Goal: Navigation & Orientation: Find specific page/section

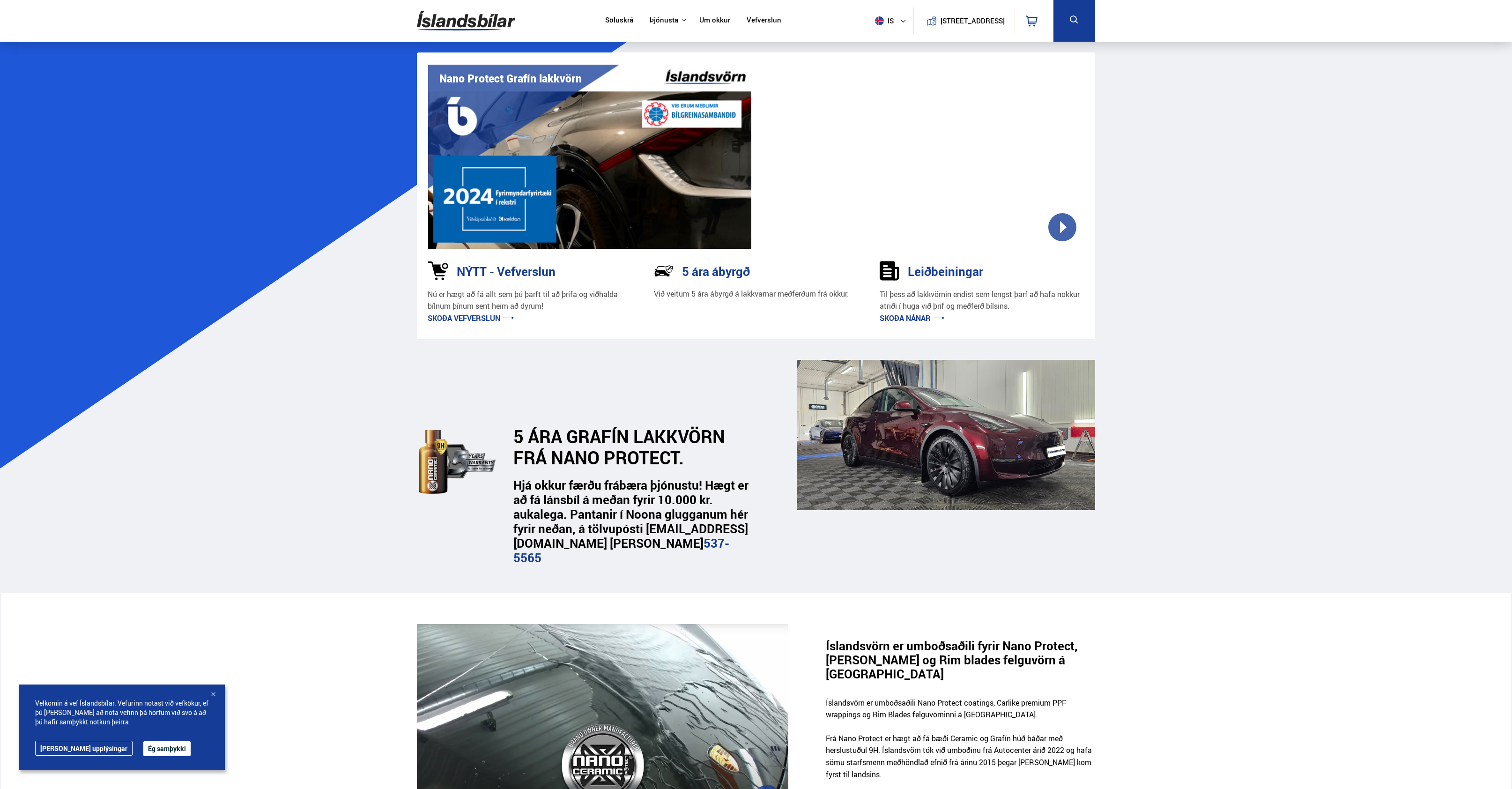
click at [1063, 223] on div at bounding box center [922, 157] width 323 height 185
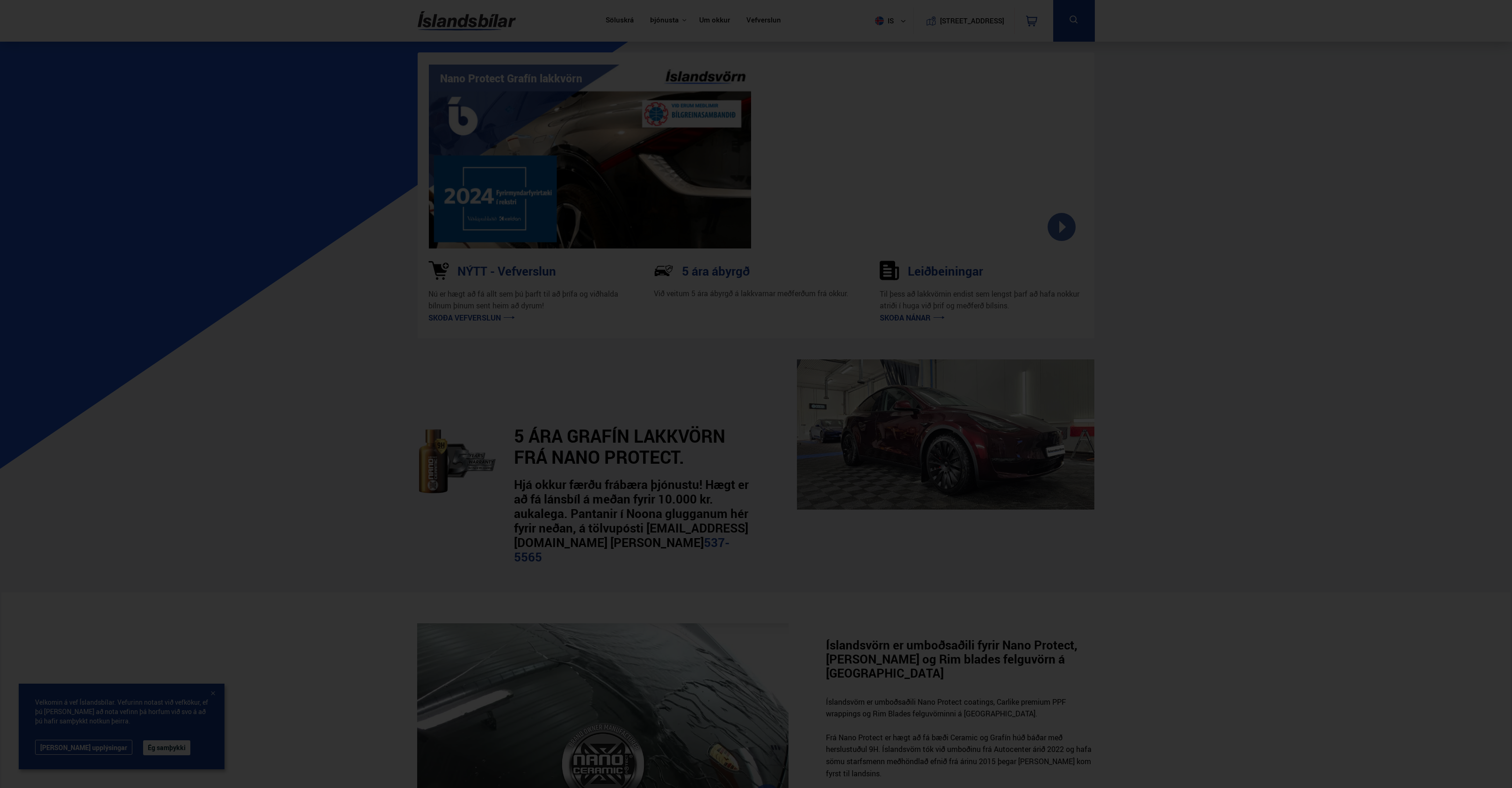
click at [1193, 299] on div at bounding box center [756, 394] width 1512 height 788
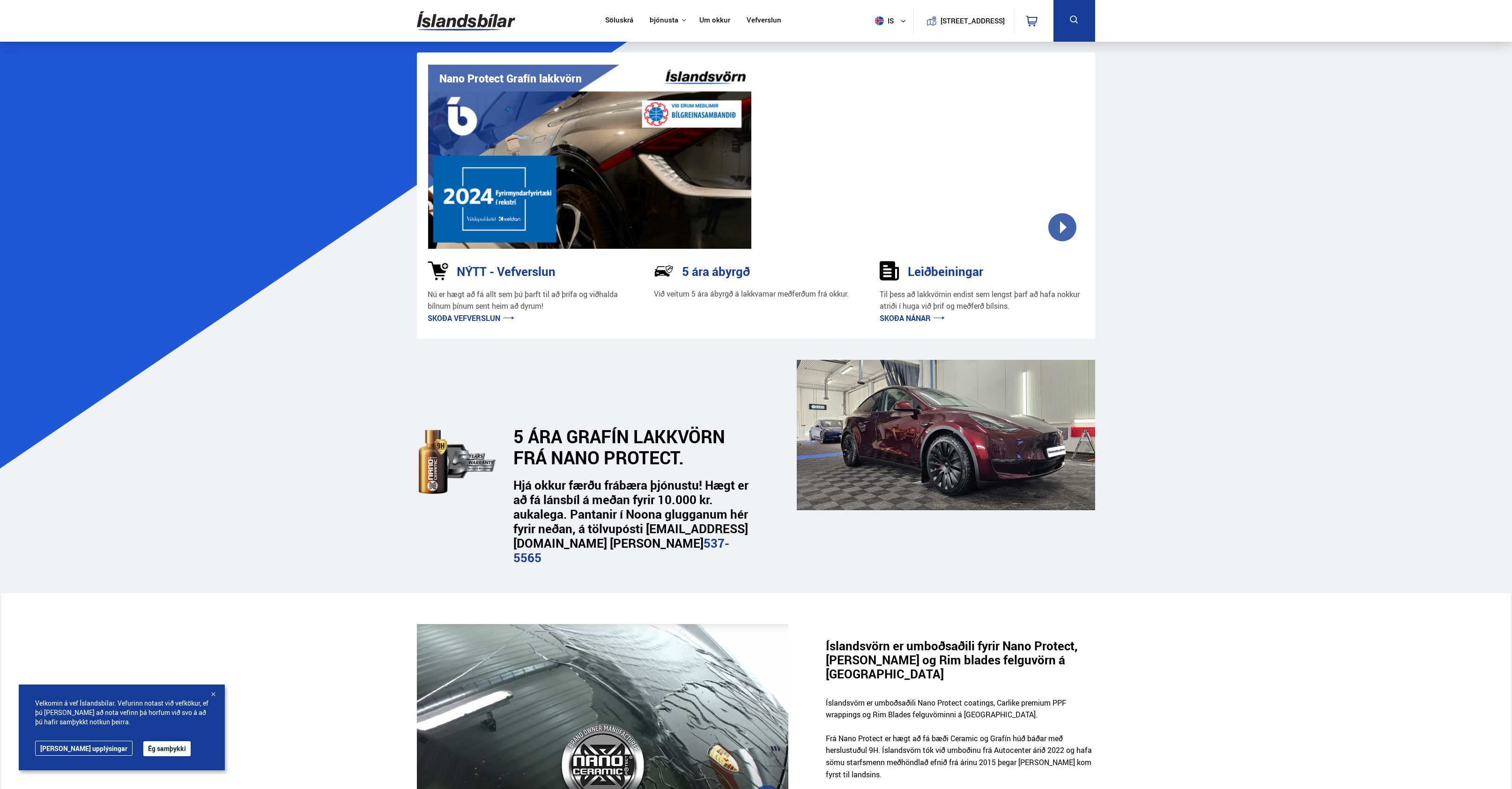
click at [149, 745] on button "Ég samþykki" at bounding box center [167, 749] width 47 height 15
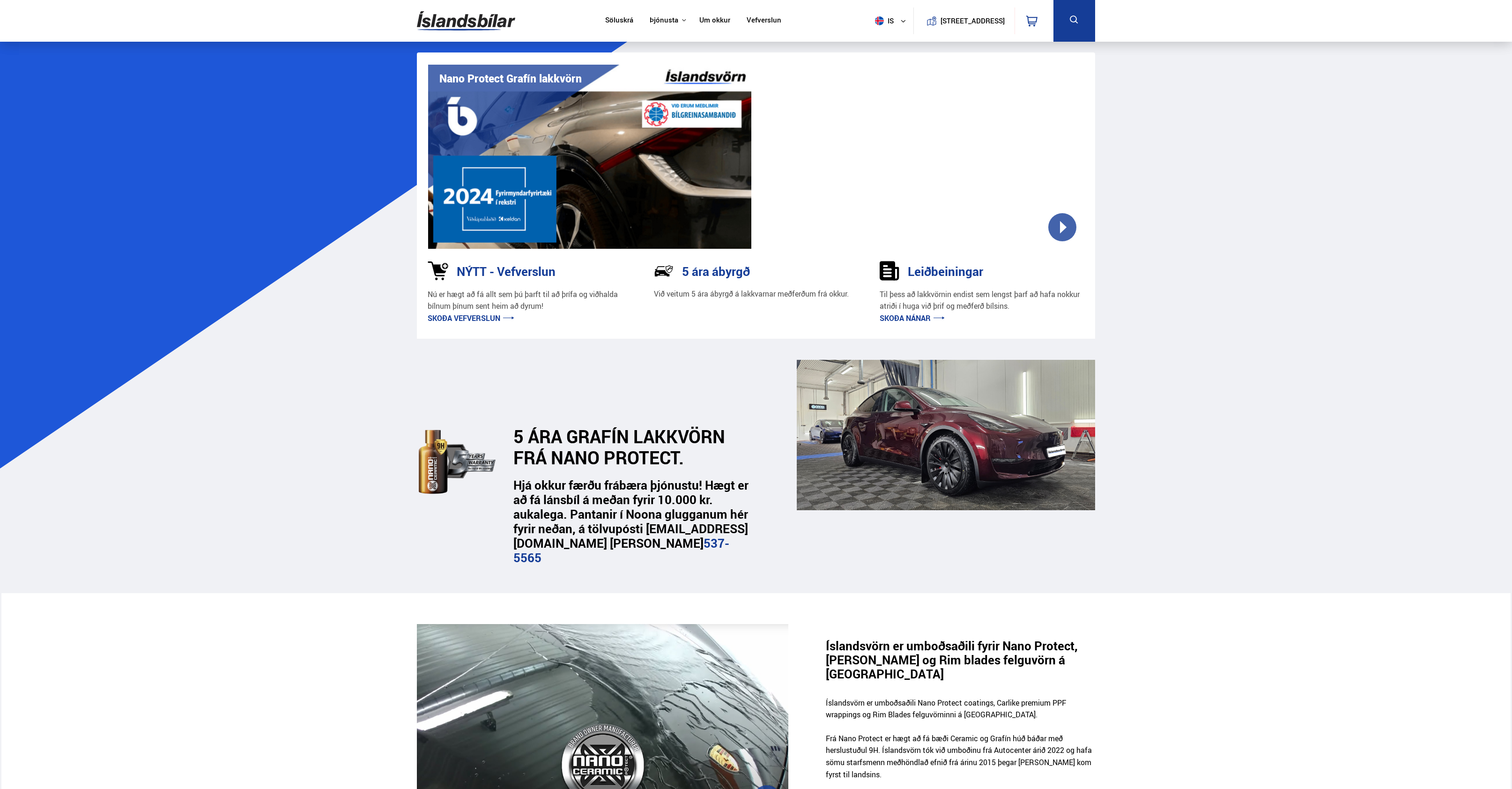
click at [614, 24] on link "Söluskrá" at bounding box center [619, 21] width 28 height 10
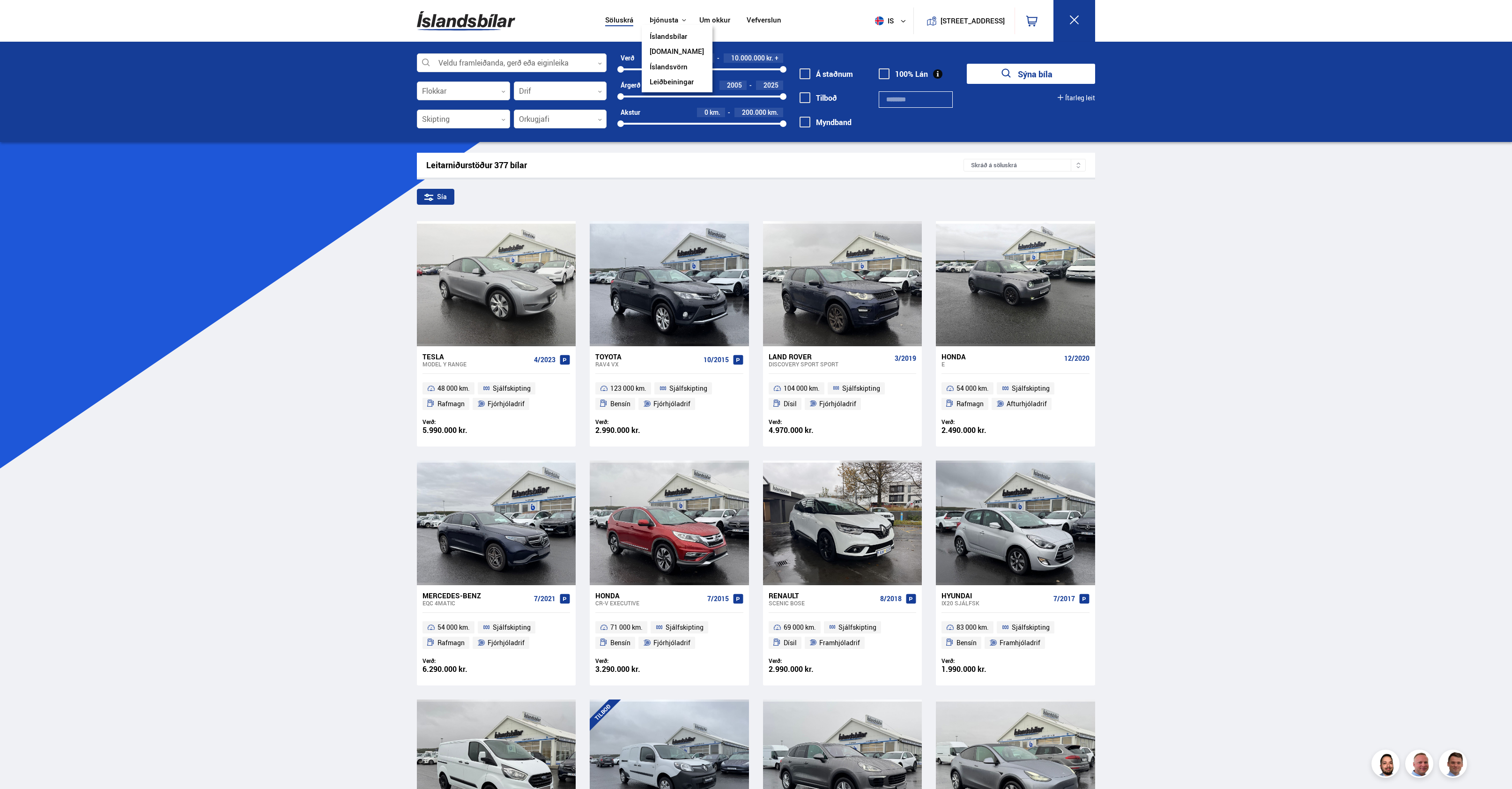
click at [661, 64] on link "Íslandsvörn" at bounding box center [668, 68] width 38 height 10
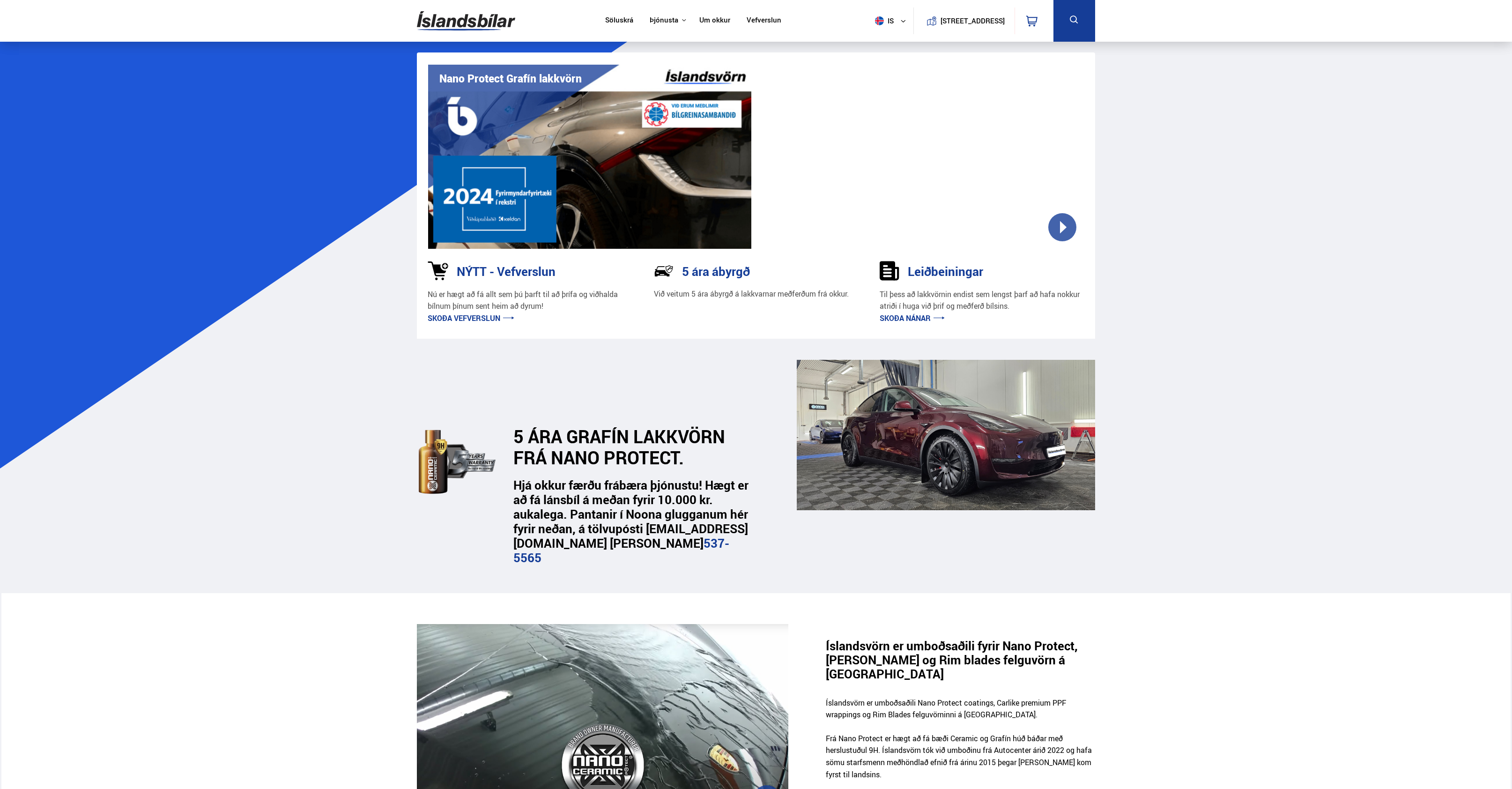
click at [510, 279] on h3 "NÝTT - Vefverslun" at bounding box center [506, 271] width 99 height 14
click at [483, 321] on link "Skoða vefverslun" at bounding box center [470, 318] width 86 height 10
